Goal: Task Accomplishment & Management: Manage account settings

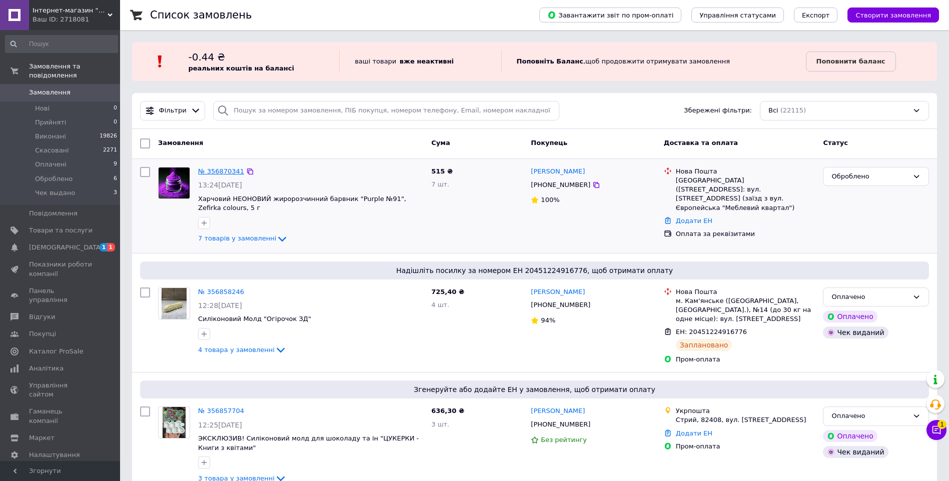
click at [205, 173] on link "№ 356870341" at bounding box center [221, 172] width 46 height 8
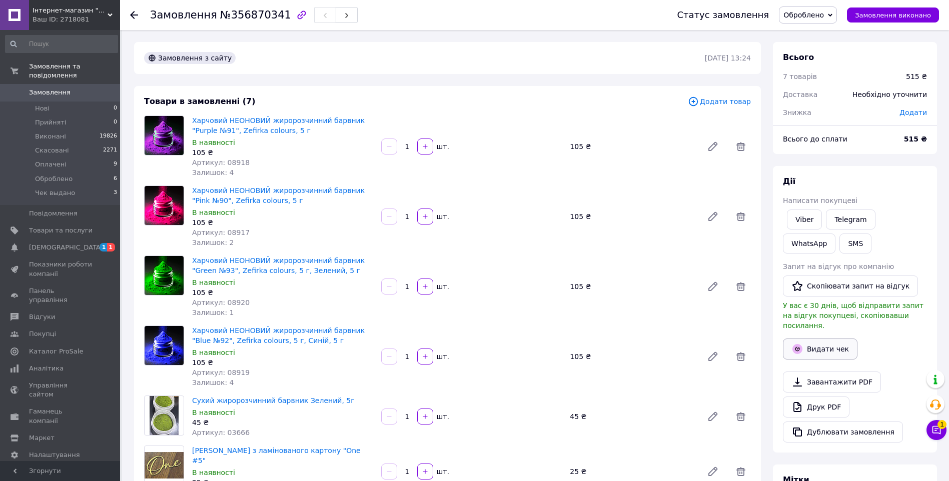
click at [823, 344] on button "Видати чек" at bounding box center [820, 349] width 75 height 21
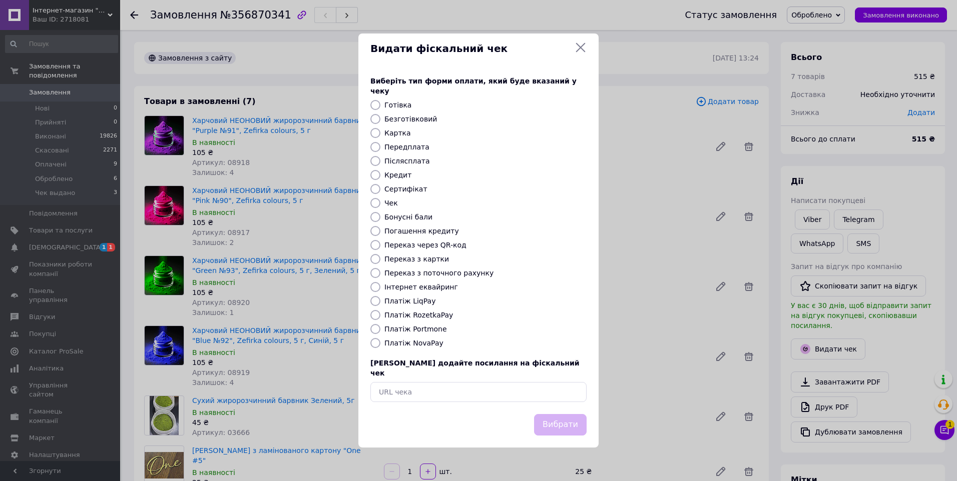
click at [415, 121] on label "Безготівковий" at bounding box center [410, 119] width 53 height 8
click at [380, 121] on input "Безготівковий" at bounding box center [375, 119] width 10 height 10
radio input "true"
click at [576, 414] on button "Вибрати" at bounding box center [560, 425] width 53 height 22
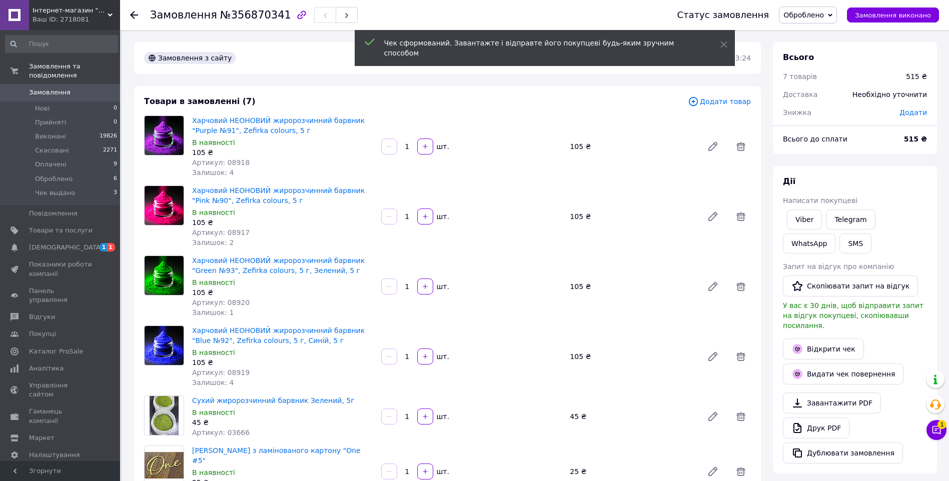
click at [824, 19] on span "Оброблено" at bounding box center [804, 15] width 41 height 8
click at [836, 98] on li "Чек выдано" at bounding box center [808, 95] width 57 height 15
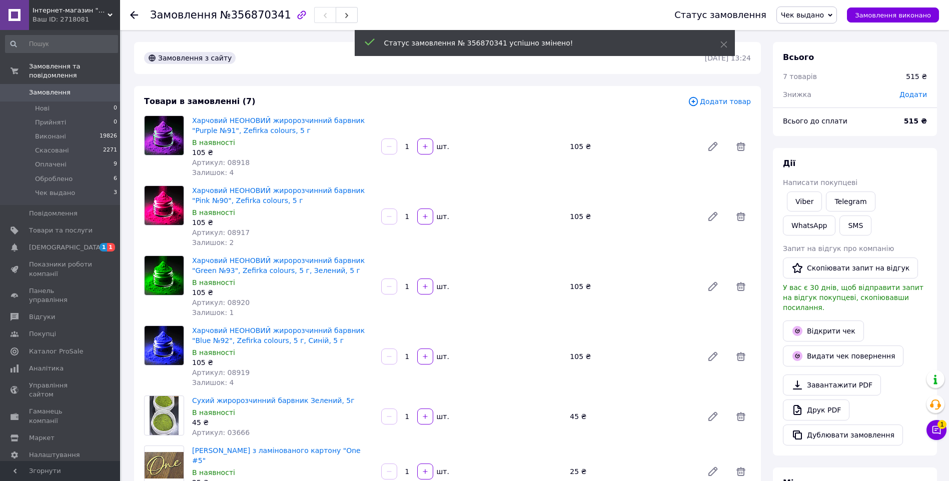
click at [841, 312] on span "У вас є 30 днів, щоб відправити запит на відгук покупцеві, скопіювавши посиланн…" at bounding box center [853, 298] width 141 height 28
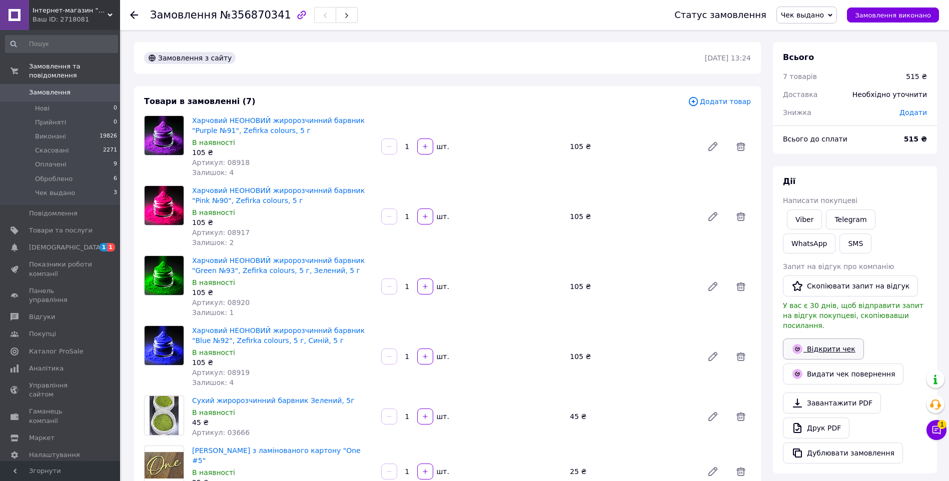
click at [839, 339] on link "Відкрити чек" at bounding box center [823, 349] width 81 height 21
click at [836, 418] on link "Друк PDF" at bounding box center [816, 428] width 67 height 21
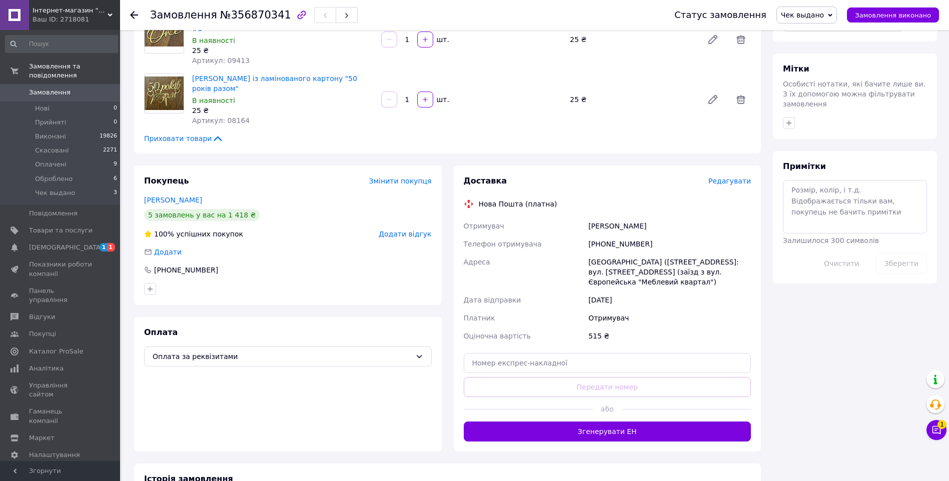
scroll to position [450, 0]
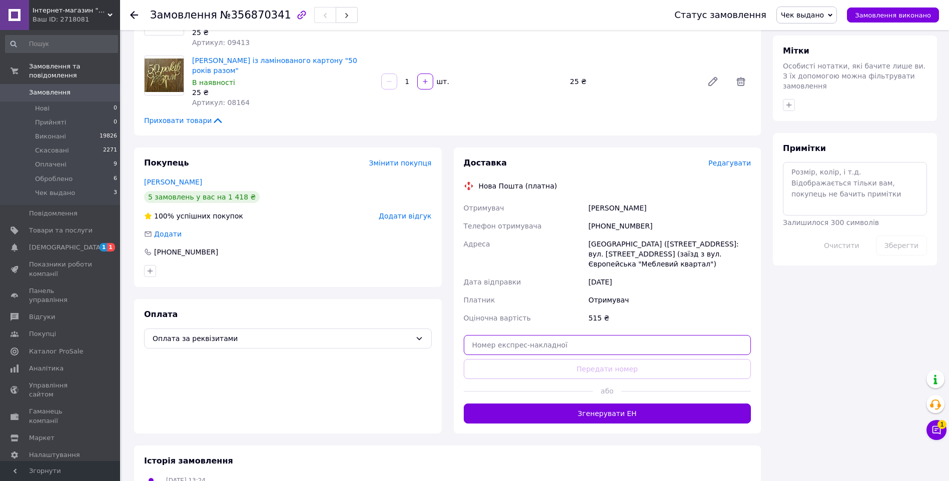
paste input "20451225194465"
type input "20451225194465"
click at [599, 359] on button "Передати номер" at bounding box center [608, 369] width 288 height 20
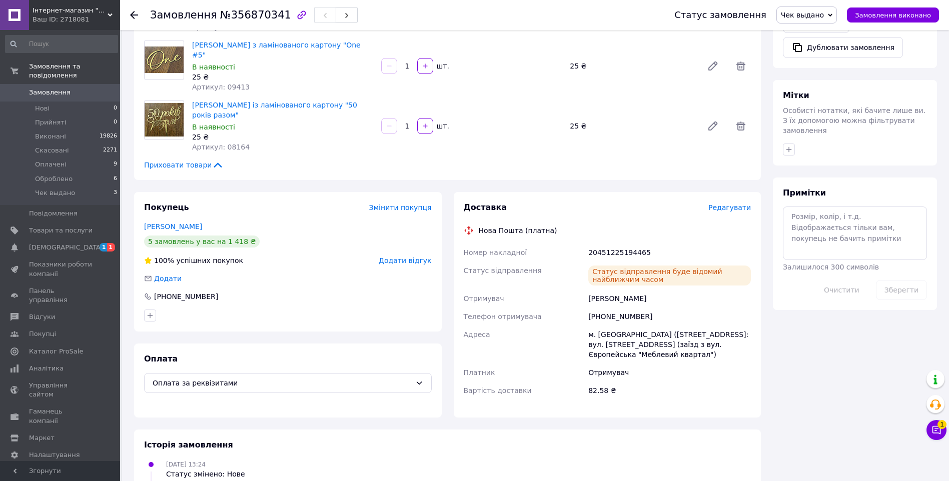
scroll to position [200, 0]
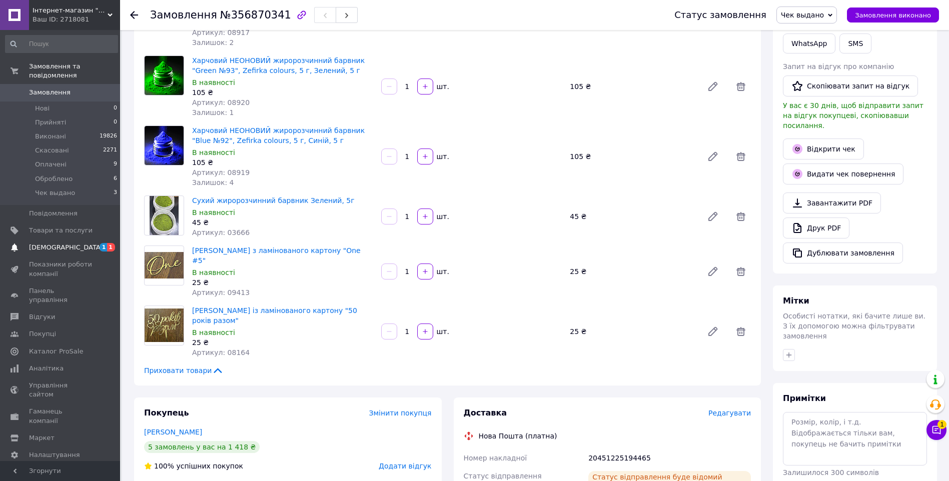
click at [90, 243] on span "[DEMOGRAPHIC_DATA]" at bounding box center [61, 247] width 64 height 9
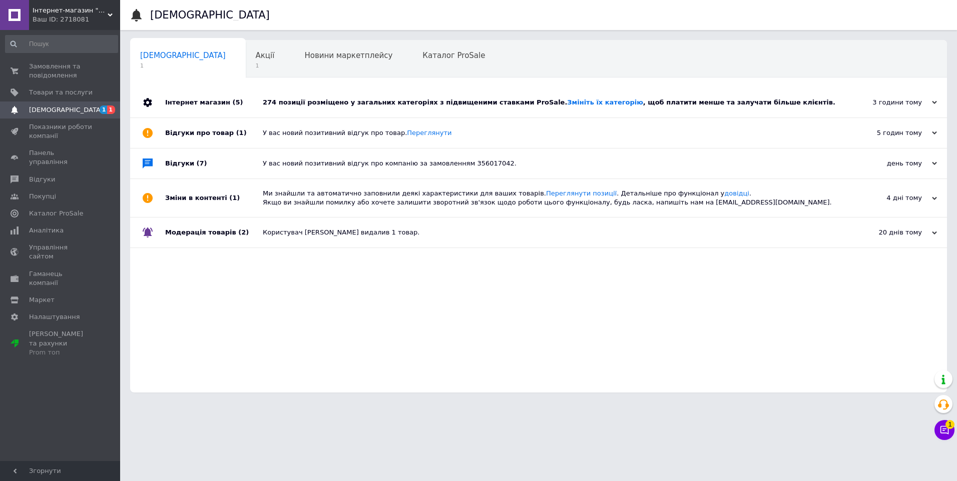
click at [283, 95] on div "274 позиції розміщено у загальних категоріях з підвищеними ставками ProSale. Зм…" at bounding box center [550, 103] width 574 height 30
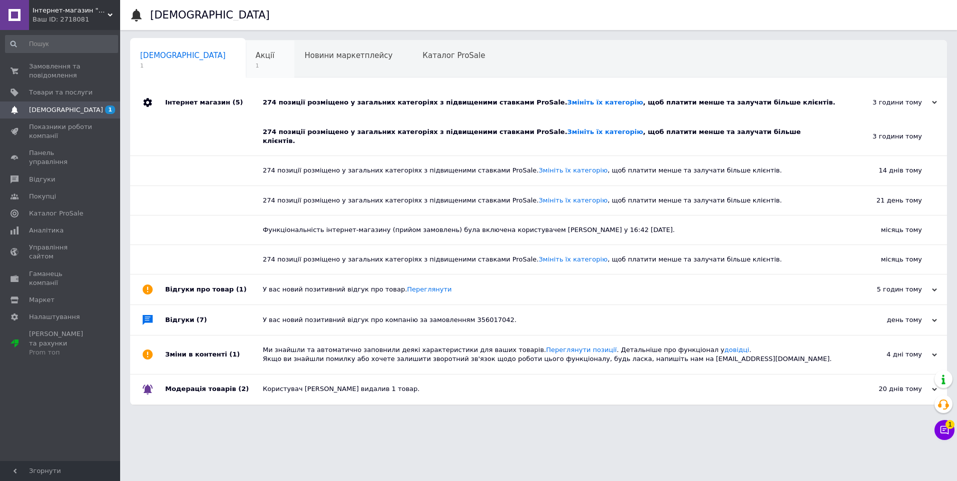
click at [256, 58] on span "Акції" at bounding box center [265, 55] width 19 height 9
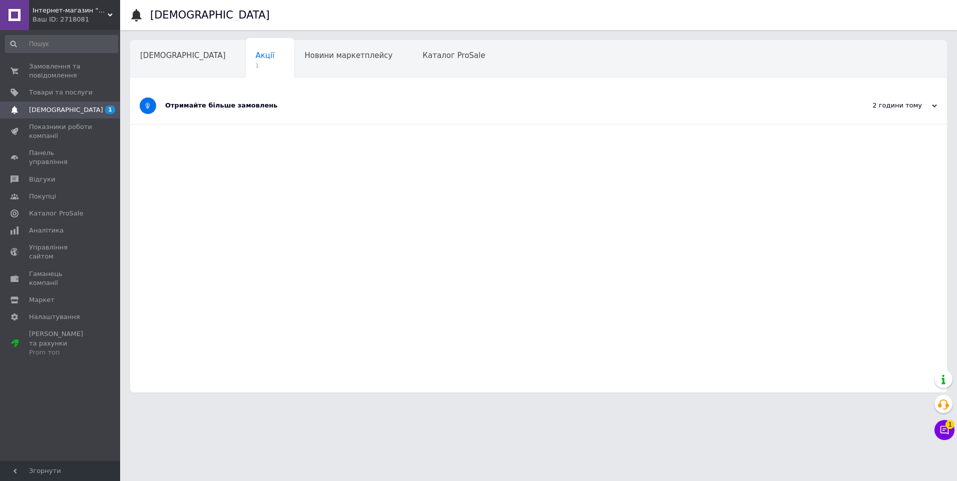
click at [242, 105] on div "Отримайте більше замовлень" at bounding box center [501, 105] width 672 height 9
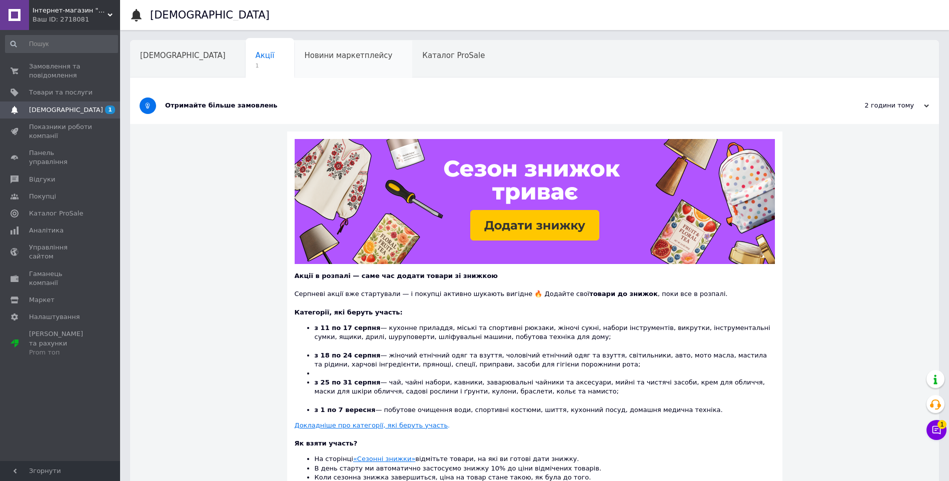
click at [304, 58] on span "Новини маркетплейсу" at bounding box center [348, 55] width 88 height 9
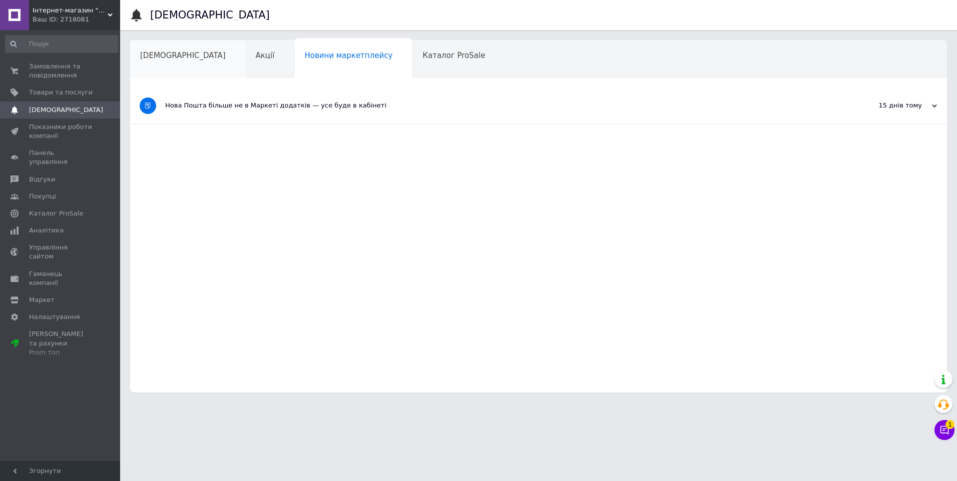
click at [150, 49] on div "[DEMOGRAPHIC_DATA]" at bounding box center [188, 60] width 116 height 38
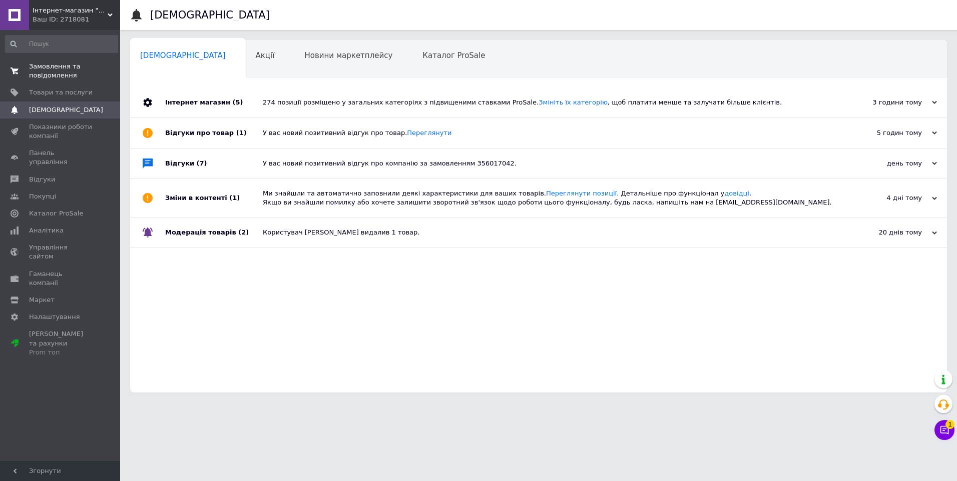
click at [68, 72] on span "Замовлення та повідомлення" at bounding box center [61, 71] width 64 height 18
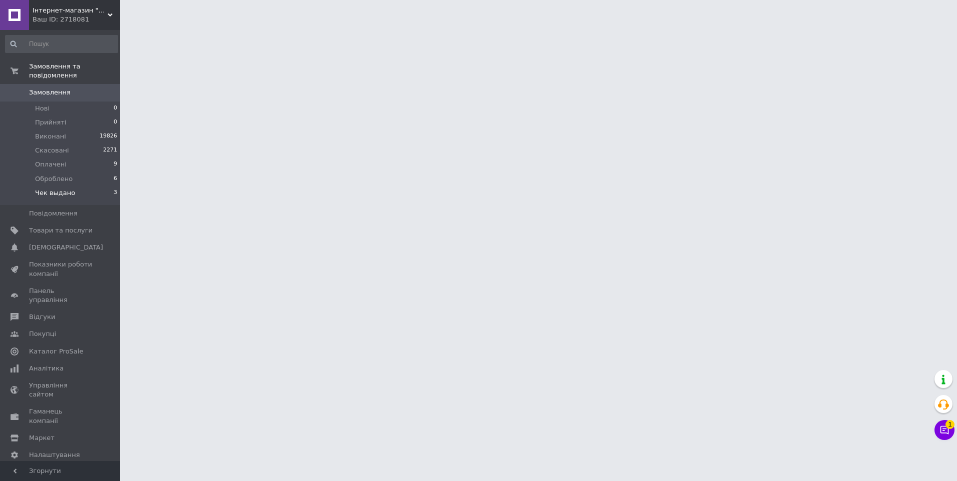
click at [69, 189] on span "Чек выдано" at bounding box center [55, 193] width 40 height 9
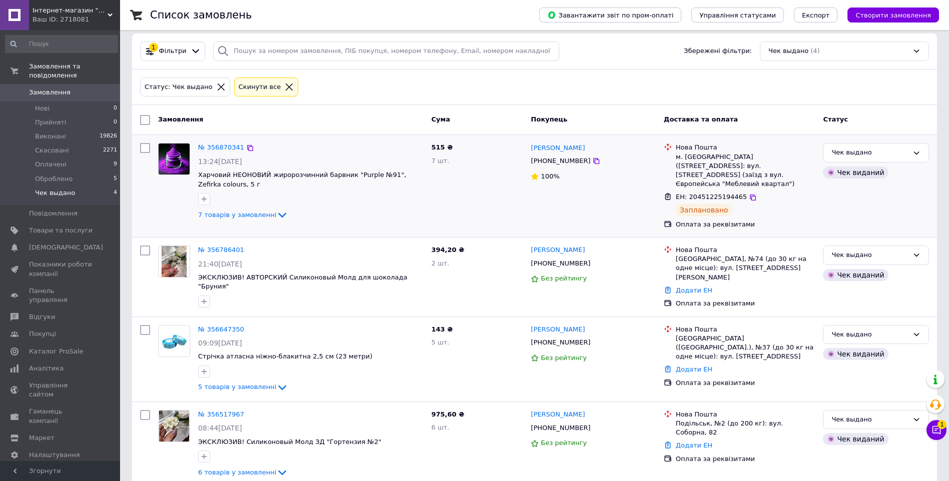
scroll to position [60, 0]
click at [229, 325] on link "№ 356647350" at bounding box center [221, 329] width 46 height 8
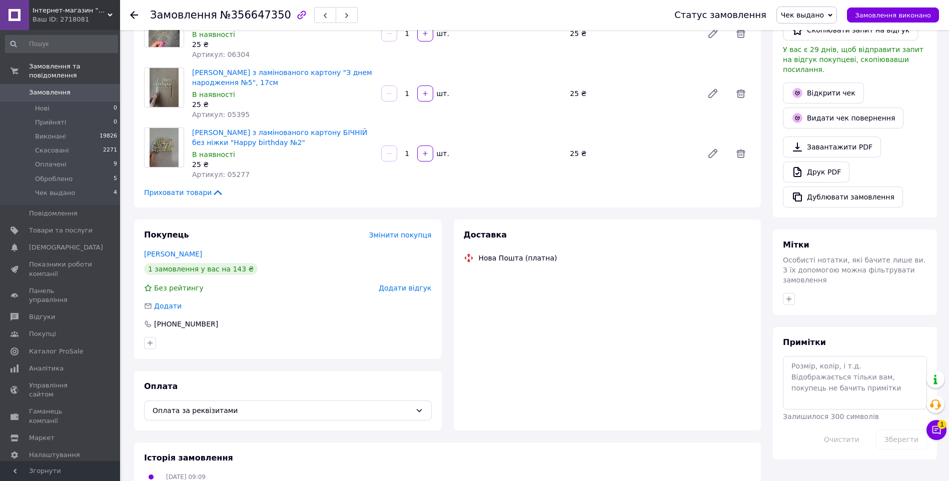
scroll to position [250, 0]
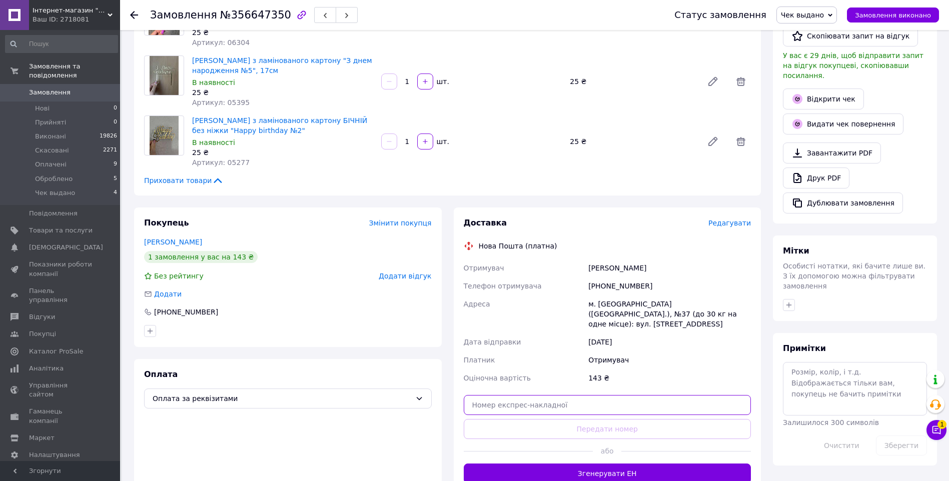
paste input "20451225196960"
type input "20451225196960"
click at [631, 419] on button "Передати номер" at bounding box center [608, 429] width 288 height 20
